Goal: Transaction & Acquisition: Purchase product/service

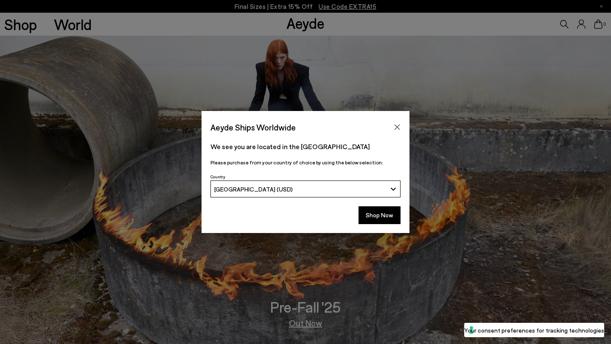
scroll to position [245, 0]
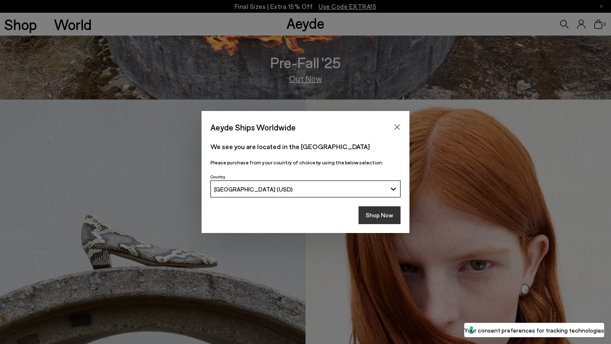
click at [368, 217] on button "Shop Now" at bounding box center [379, 215] width 42 height 18
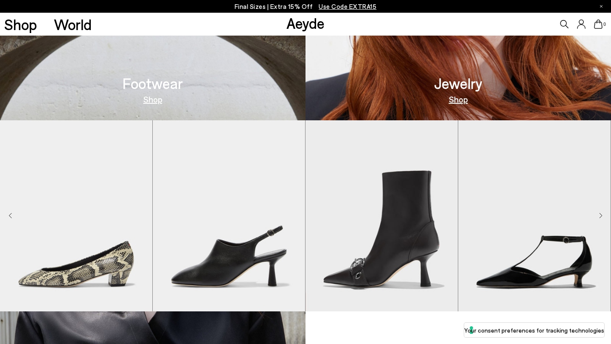
scroll to position [689, 0]
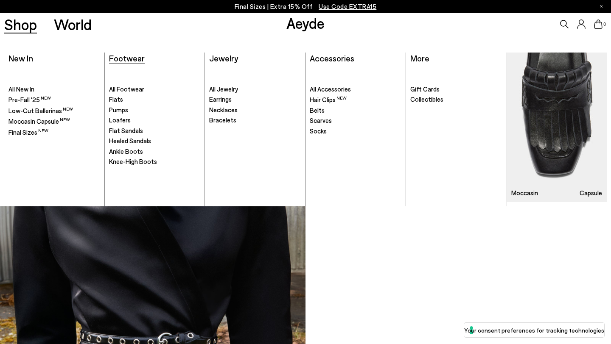
click at [136, 56] on span "Footwear" at bounding box center [127, 58] width 36 height 10
